Goal: Use online tool/utility: Utilize a website feature to perform a specific function

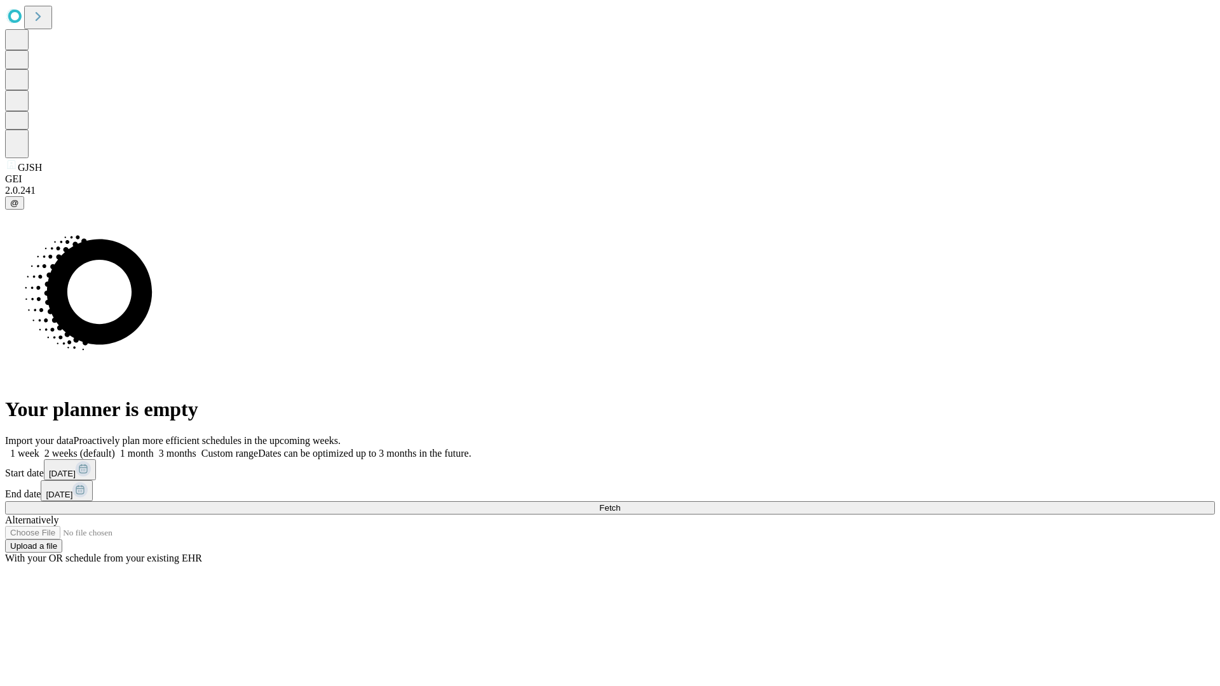
click at [620, 503] on span "Fetch" at bounding box center [609, 508] width 21 height 10
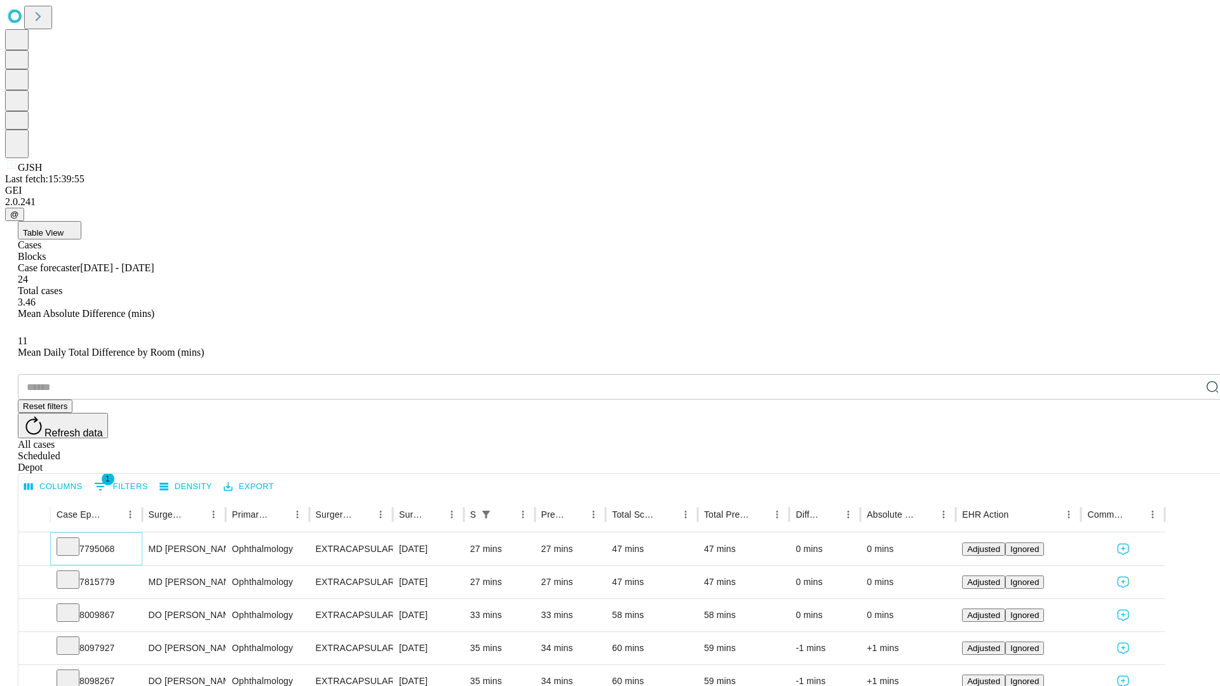
click at [74, 539] on icon at bounding box center [68, 545] width 13 height 13
